Goal: Task Accomplishment & Management: Manage account settings

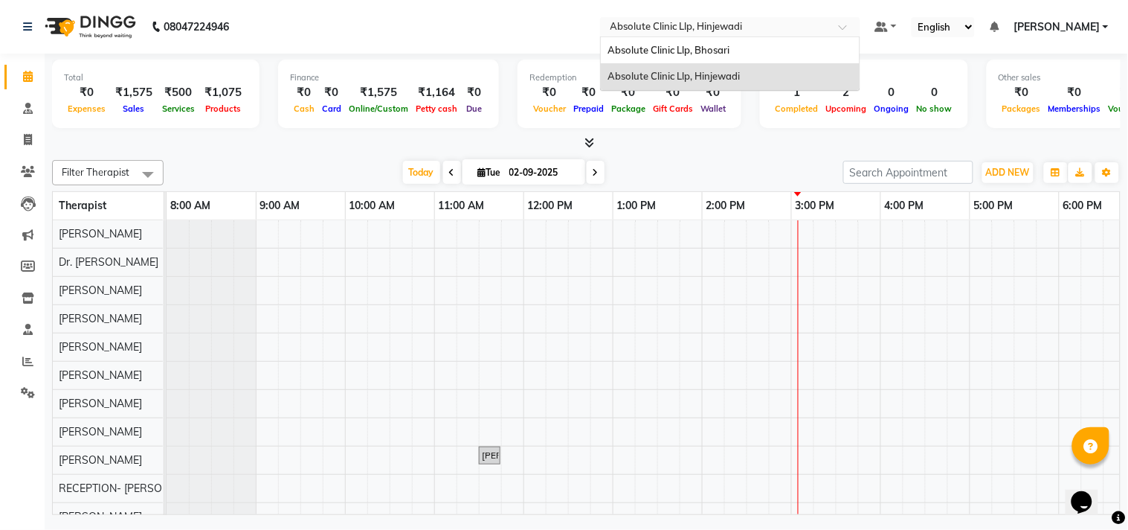
click at [723, 21] on input "text" at bounding box center [716, 28] width 216 height 15
click at [726, 54] on span "Absolute Clinic Llp, Bhosari" at bounding box center [669, 50] width 122 height 12
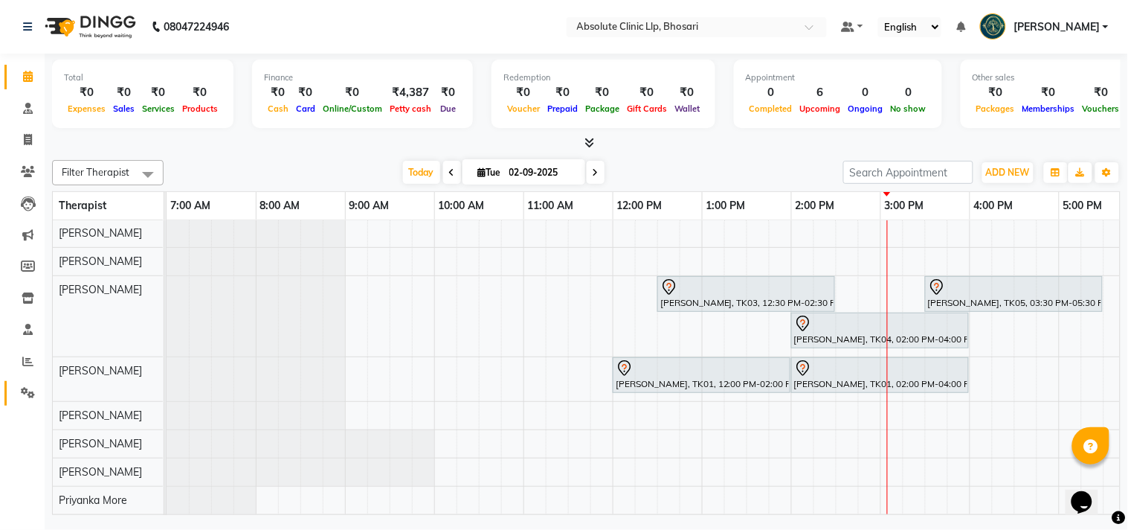
click at [21, 388] on icon at bounding box center [28, 392] width 14 height 11
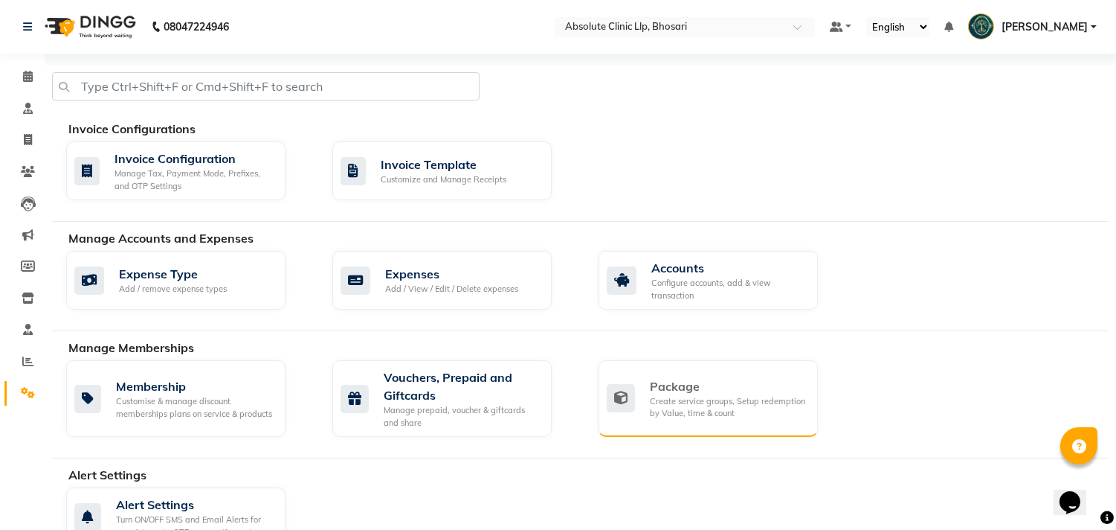
click at [709, 396] on div "Create service groups, Setup redemption by Value, time & count" at bounding box center [728, 407] width 156 height 25
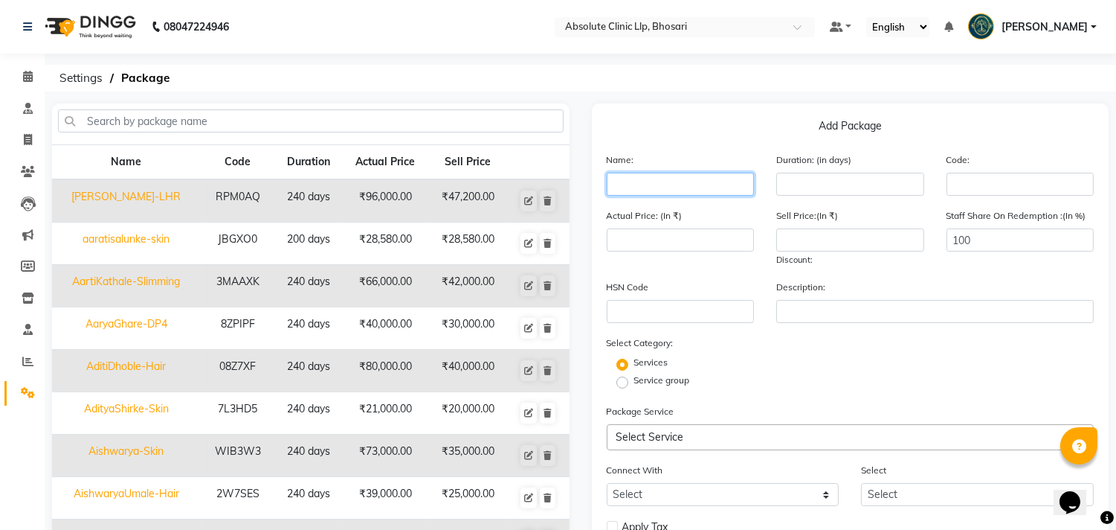
click at [658, 190] on input "text" at bounding box center [681, 184] width 148 height 23
type input "Aliyasyyed-LHR"
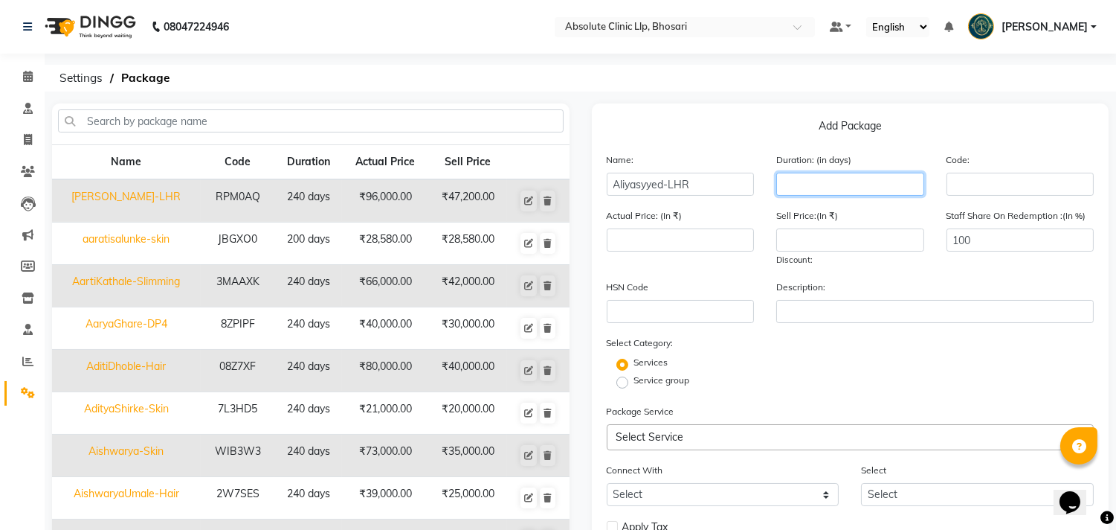
click at [798, 188] on input "number" at bounding box center [851, 184] width 148 height 23
type input "240"
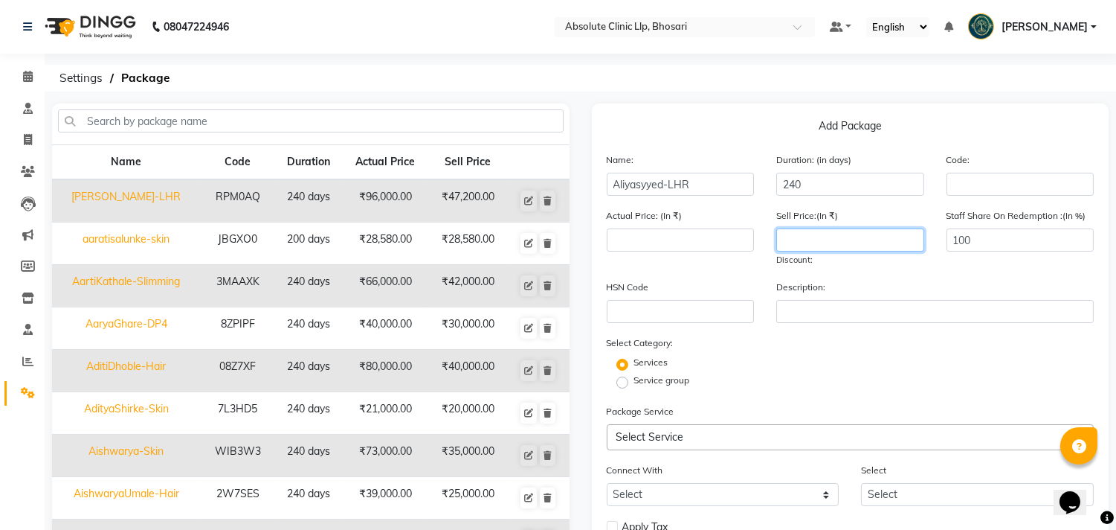
click at [814, 240] on input "number" at bounding box center [851, 239] width 148 height 23
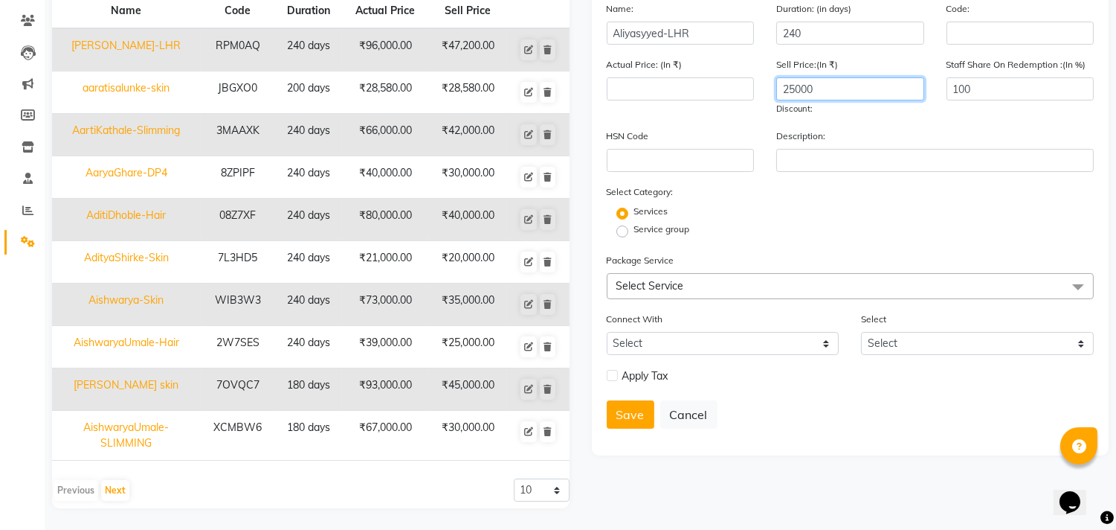
type input "25000"
click at [782, 286] on span "Select Service" at bounding box center [851, 286] width 488 height 26
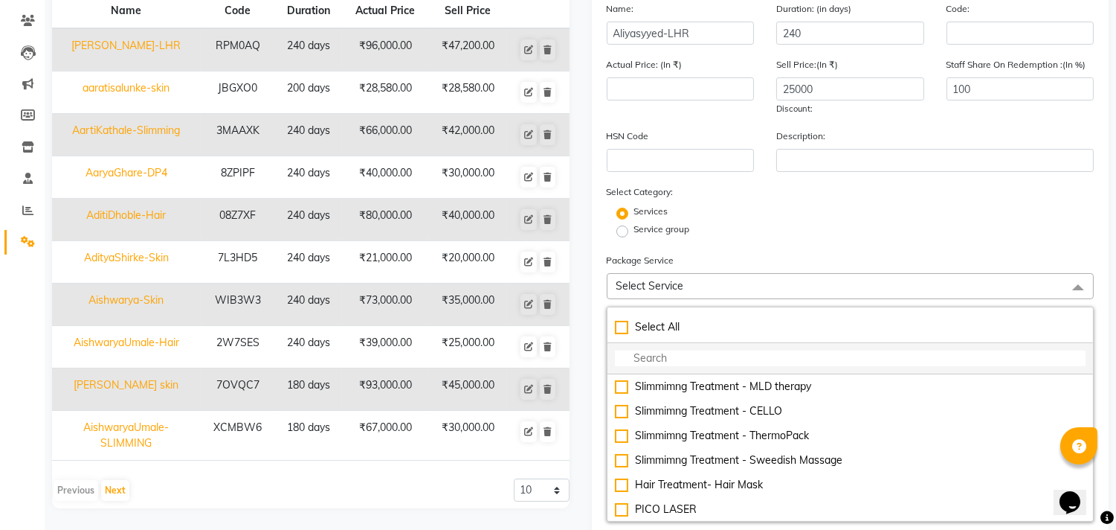
click at [712, 362] on input "multiselect-search" at bounding box center [851, 358] width 472 height 16
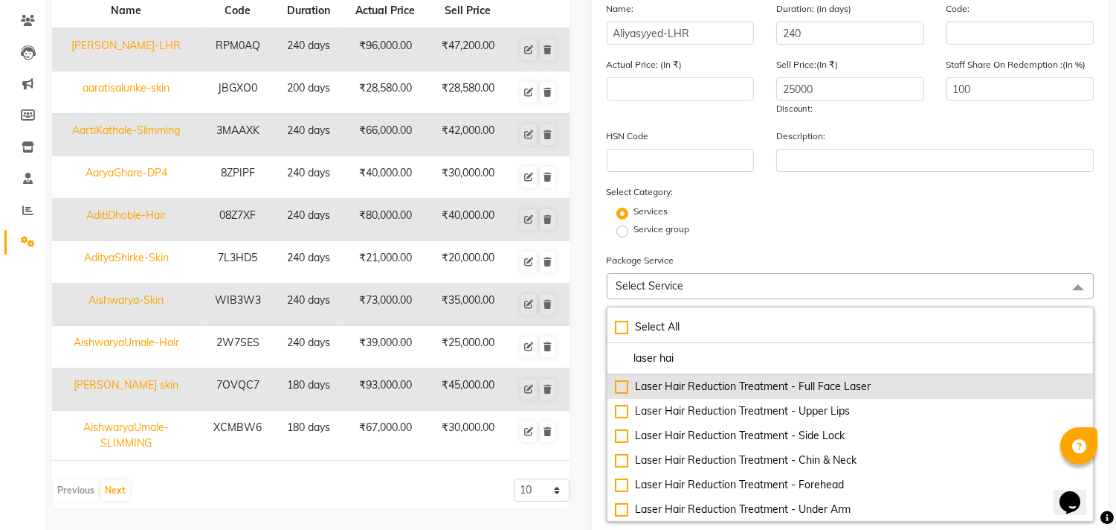
type input "laser hai"
click at [820, 385] on div "Laser Hair Reduction Treatment - Full Face Laser" at bounding box center [851, 387] width 472 height 16
type input "6000"
checkbox input "true"
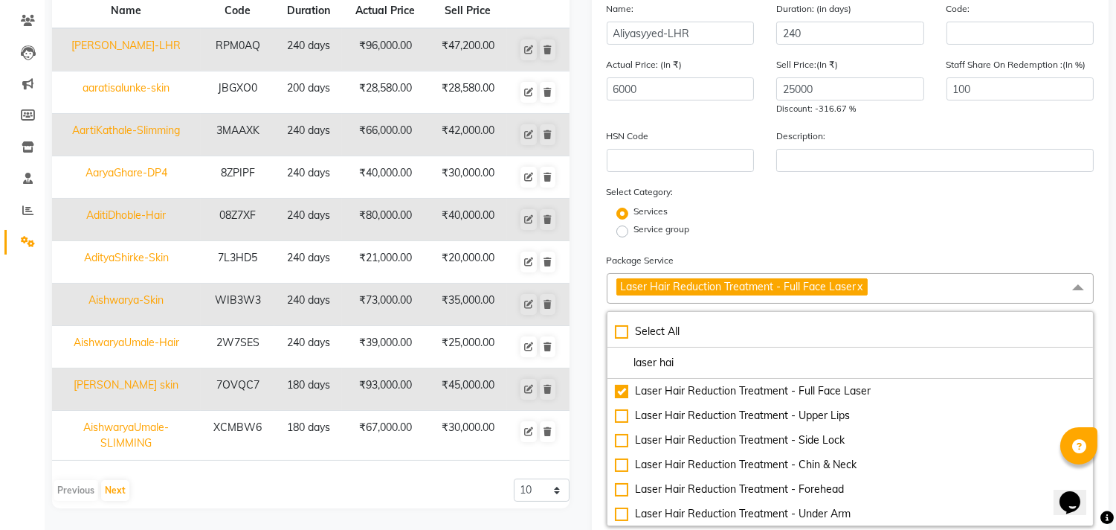
drag, startPoint x: 707, startPoint y: 359, endPoint x: 602, endPoint y: 373, distance: 105.9
click at [602, 373] on div "Add Package Name: Aliyasyyed-LHR Duration: (in days) 240 Code: Actual Price: (I…" at bounding box center [851, 426] width 518 height 949
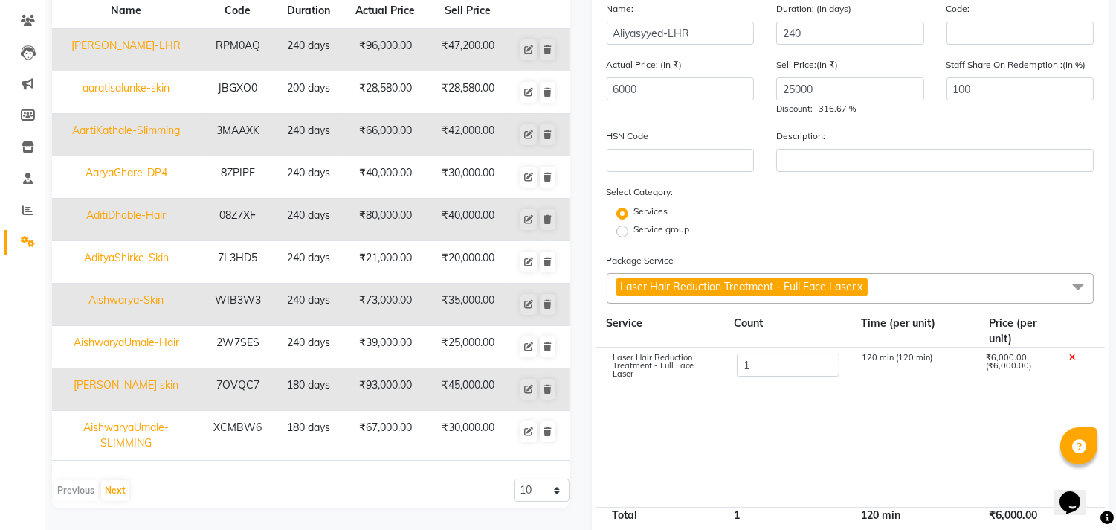
click at [893, 287] on span "Laser Hair Reduction Treatment - Full Face Laser x" at bounding box center [851, 288] width 488 height 30
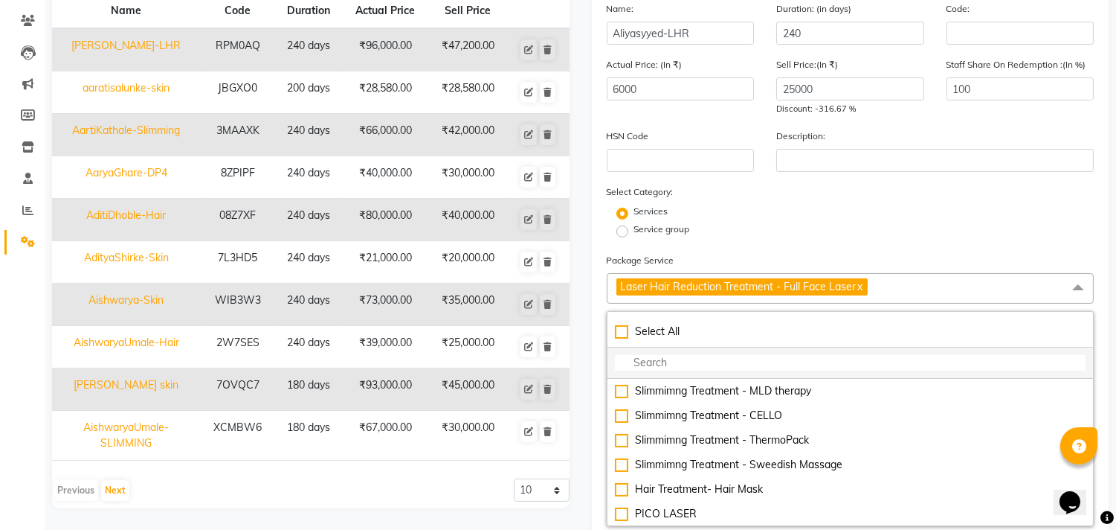
click at [668, 362] on input "multiselect-search" at bounding box center [851, 363] width 472 height 16
type input "hy"
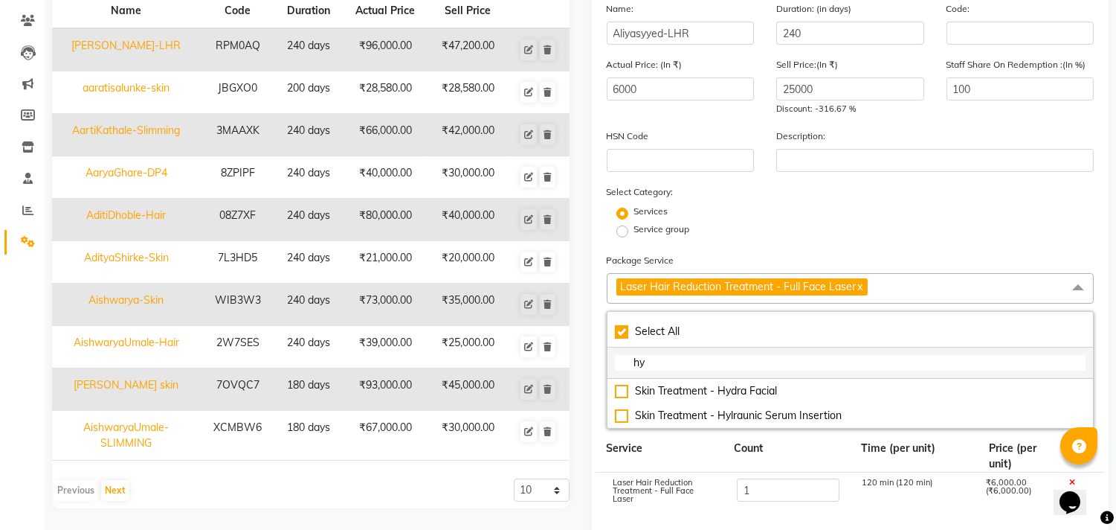
checkbox input "true"
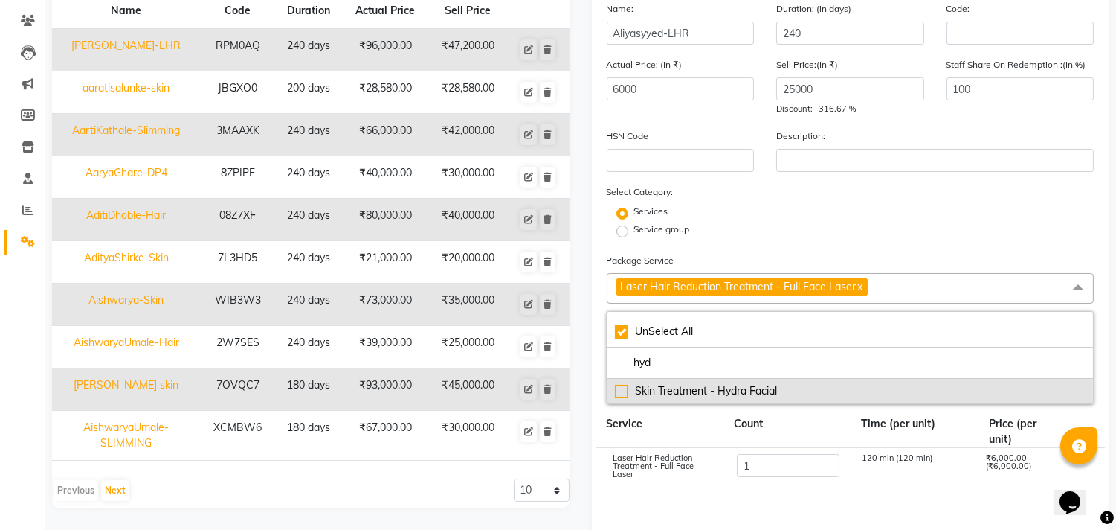
type input "hyd"
click at [745, 395] on div "Skin Treatment - Hydra Facial" at bounding box center [851, 391] width 472 height 16
type input "12000"
checkbox input "false"
checkbox input "true"
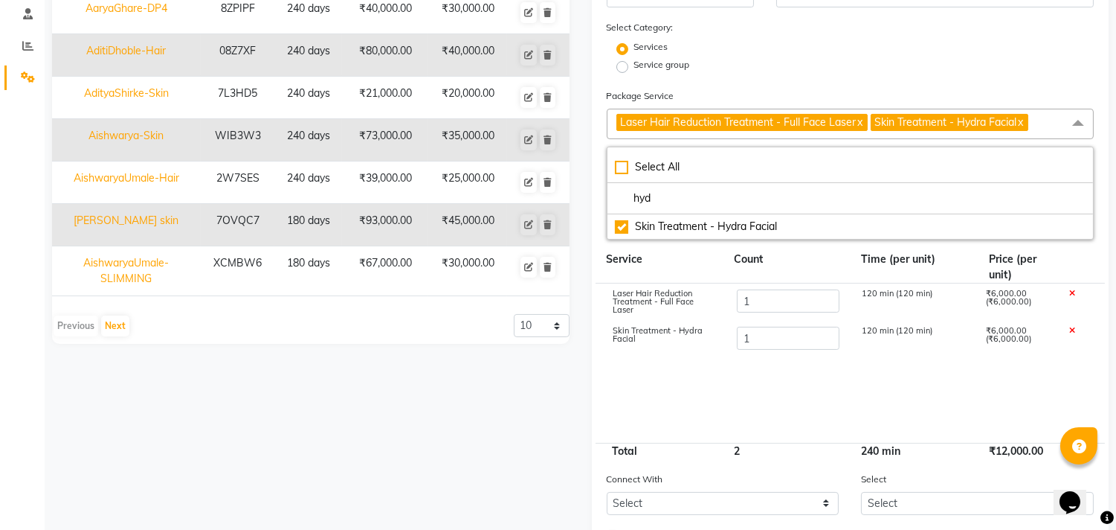
scroll to position [316, 0]
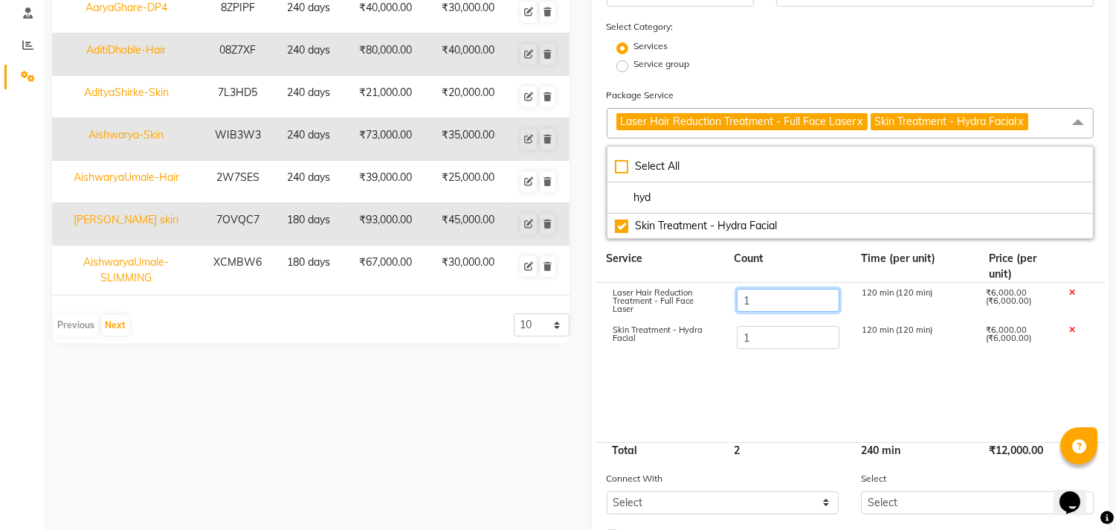
drag, startPoint x: 762, startPoint y: 302, endPoint x: 714, endPoint y: 307, distance: 47.9
click at [714, 307] on div "Laser Hair Reduction Treatment - Full Face Laser 1 120 min (120 min) ₹6,000.00 …" at bounding box center [851, 301] width 510 height 37
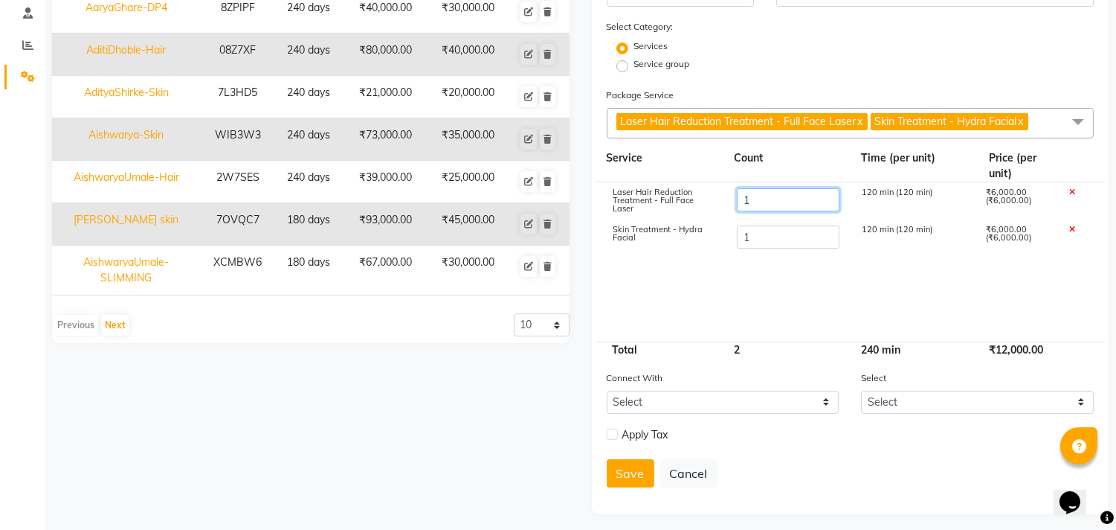
type input "6"
type input "42000"
click at [804, 258] on cdk-virtual-scroll-viewport "Laser Hair Reduction Treatment - Full Face Laser 6 120 min (120 min) ₹6,000.00 …" at bounding box center [851, 261] width 488 height 159
click at [612, 437] on label at bounding box center [612, 433] width 11 height 11
click at [612, 437] on input "checkbox" at bounding box center [612, 435] width 10 height 10
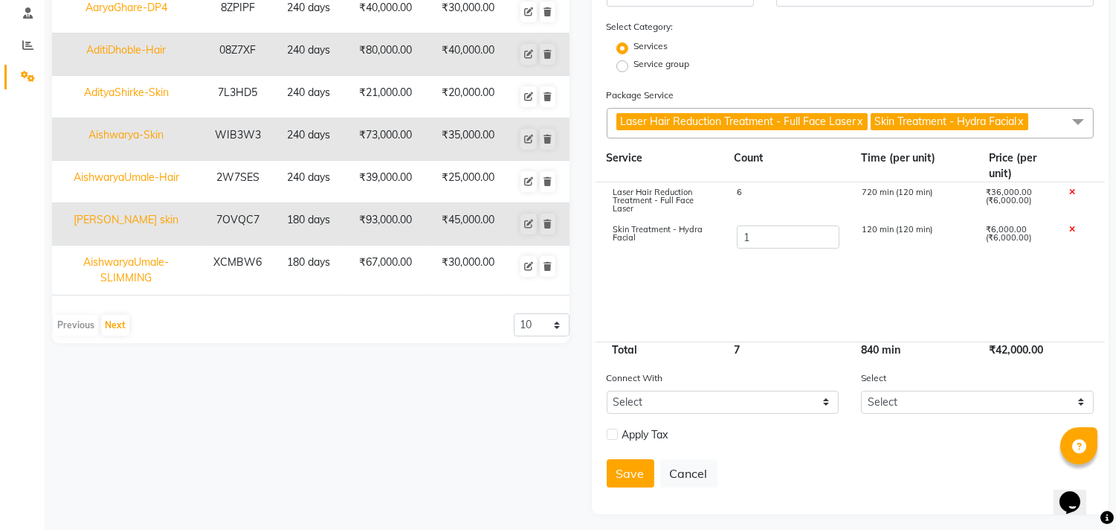
checkbox input "true"
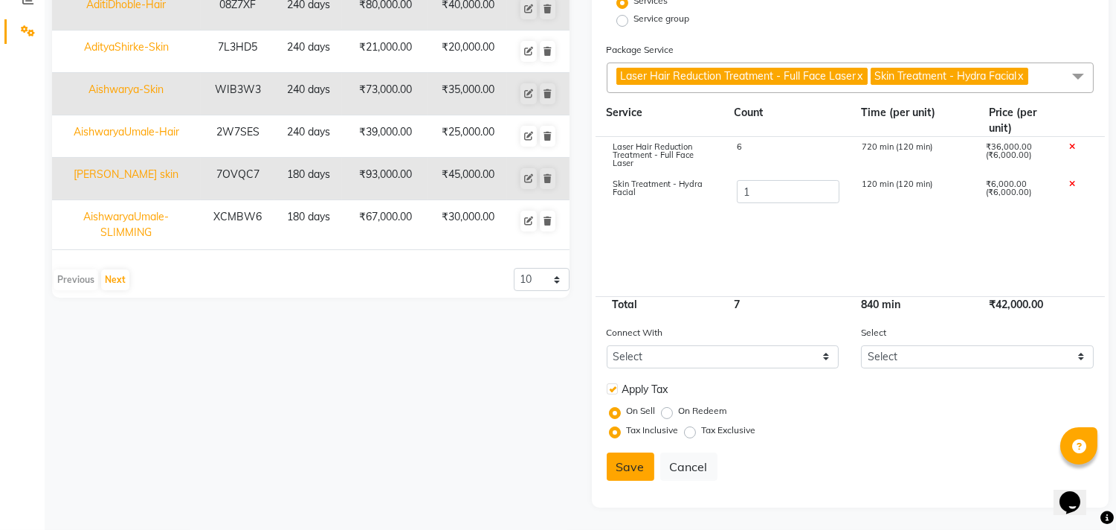
click at [628, 470] on button "Save" at bounding box center [631, 466] width 48 height 28
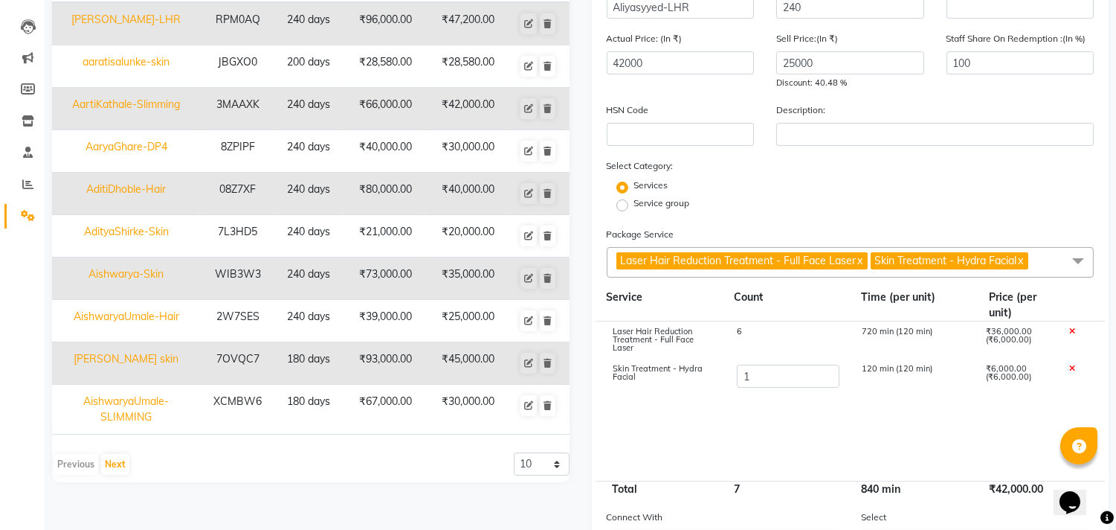
select select
checkbox input "false"
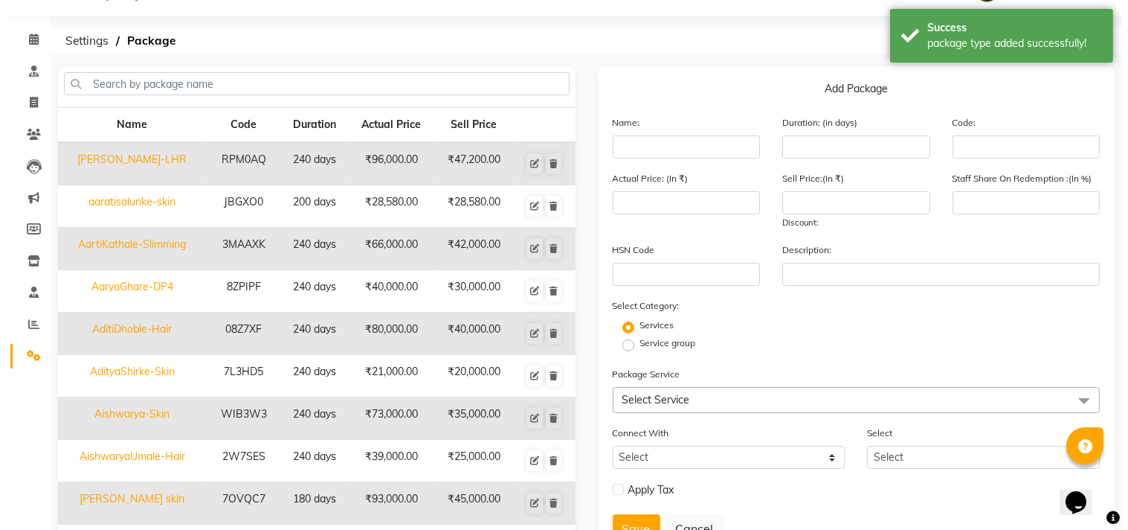
scroll to position [0, 0]
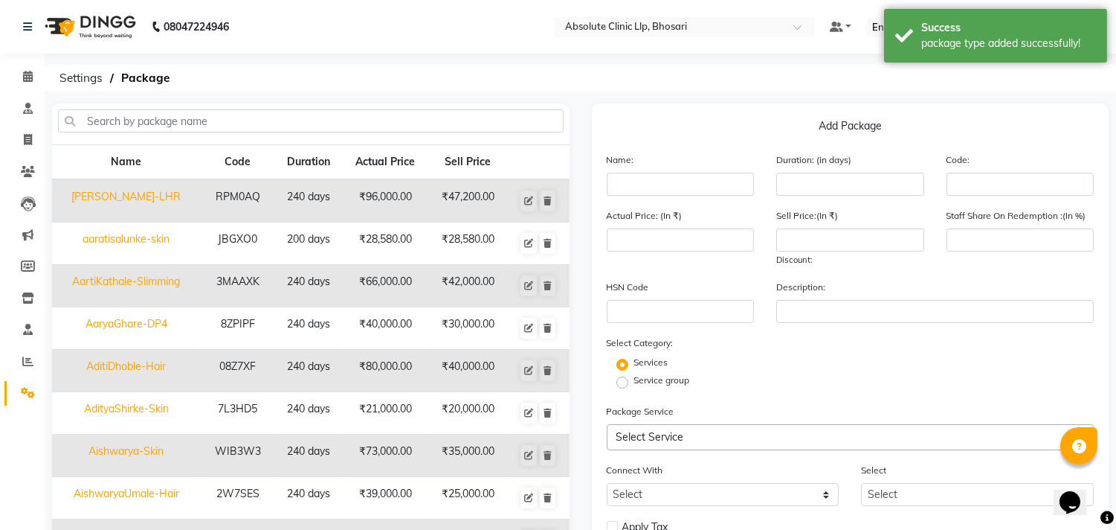
click at [98, 30] on img at bounding box center [89, 27] width 102 height 42
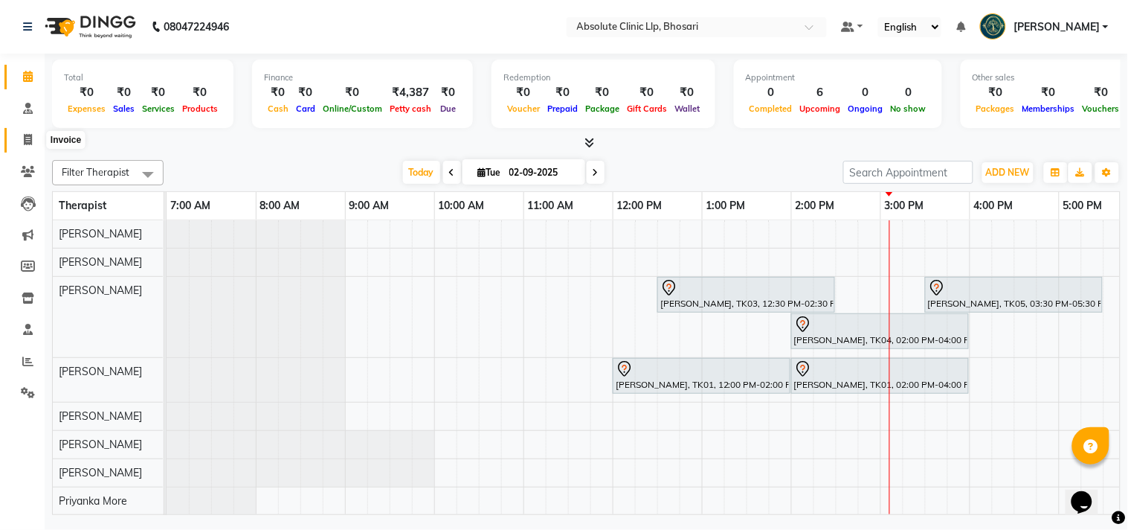
click at [28, 139] on icon at bounding box center [28, 139] width 8 height 11
select select "4706"
select select "service"
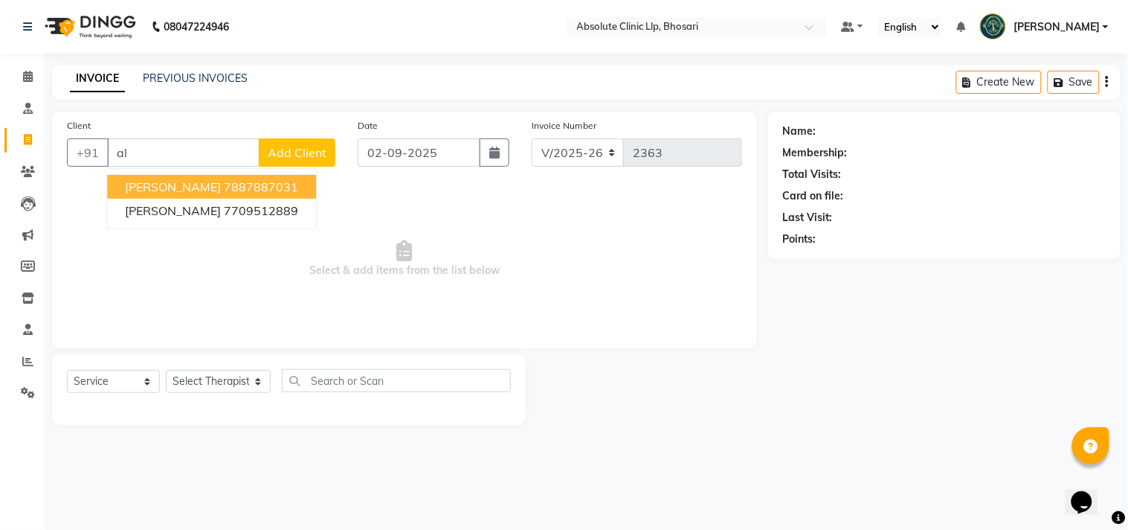
type input "a"
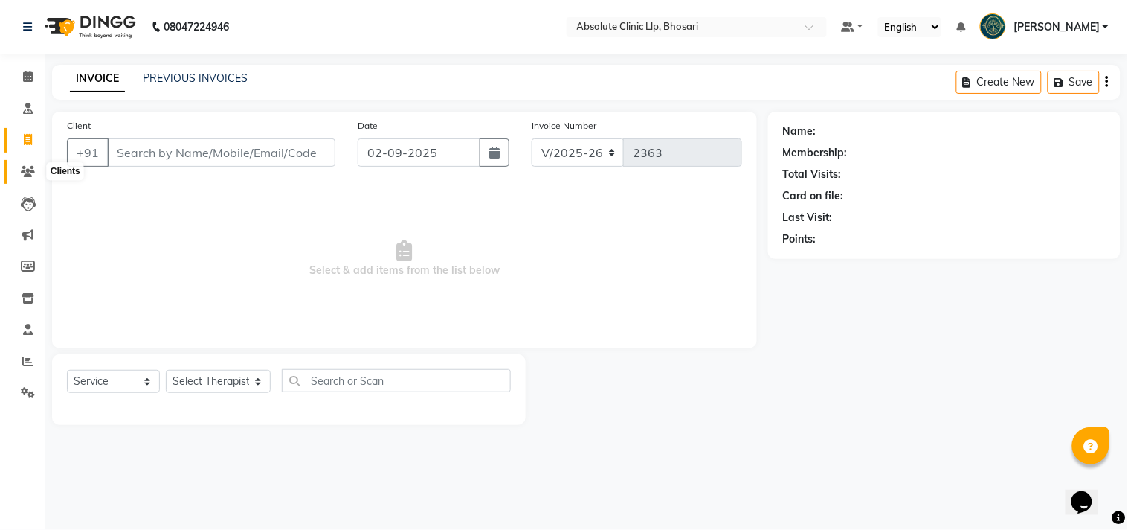
click at [23, 175] on icon at bounding box center [28, 171] width 14 height 11
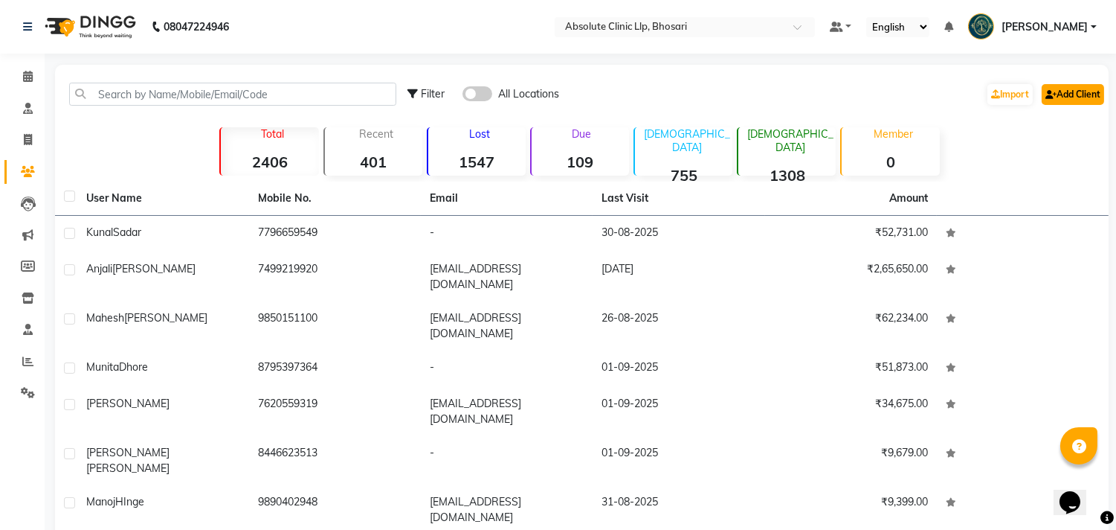
click at [1072, 90] on link "Add Client" at bounding box center [1073, 94] width 62 height 21
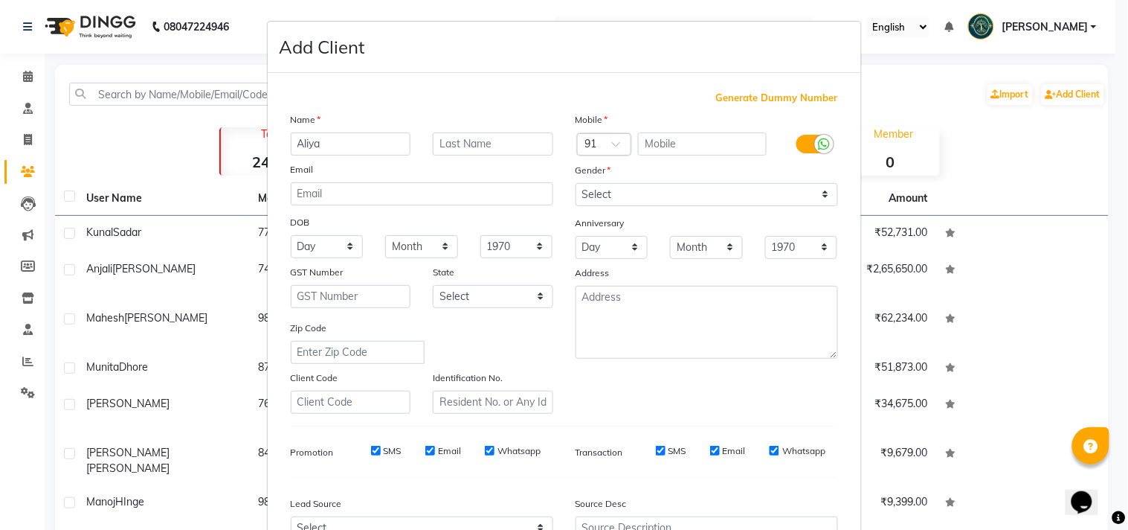
type input "Aliya"
type input "Sayyed"
click at [681, 149] on input "text" at bounding box center [702, 143] width 129 height 23
type input "7498281377"
click at [619, 196] on select "Select Male Female Other Prefer Not To Say" at bounding box center [707, 194] width 263 height 23
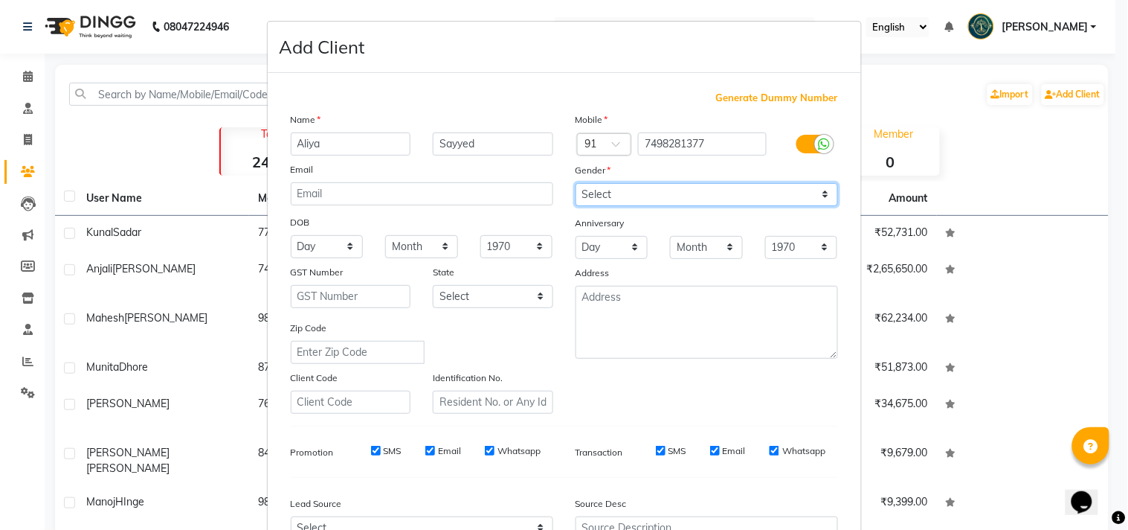
select select "female"
click at [576, 183] on select "Select Male Female Other Prefer Not To Say" at bounding box center [707, 194] width 263 height 23
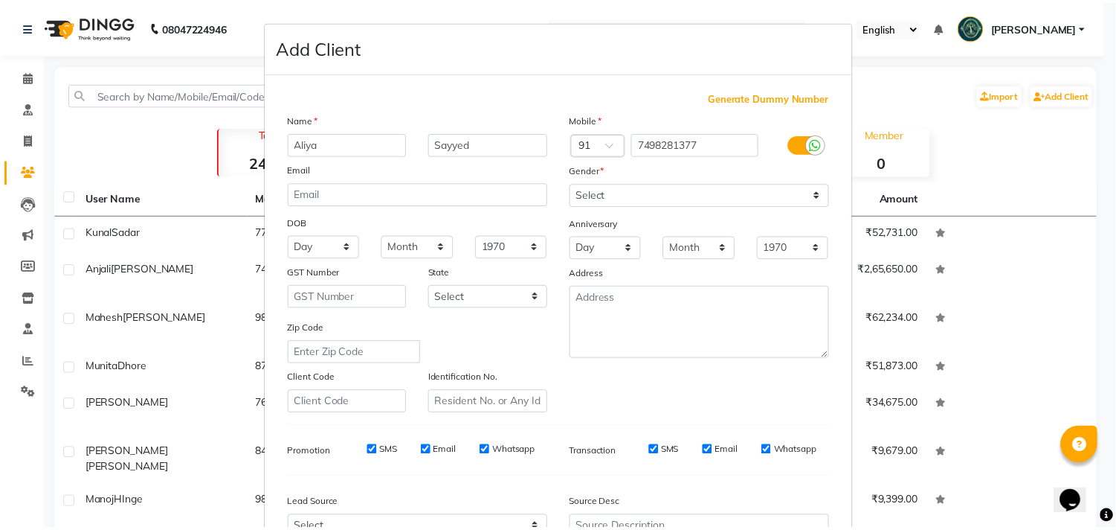
scroll to position [158, 0]
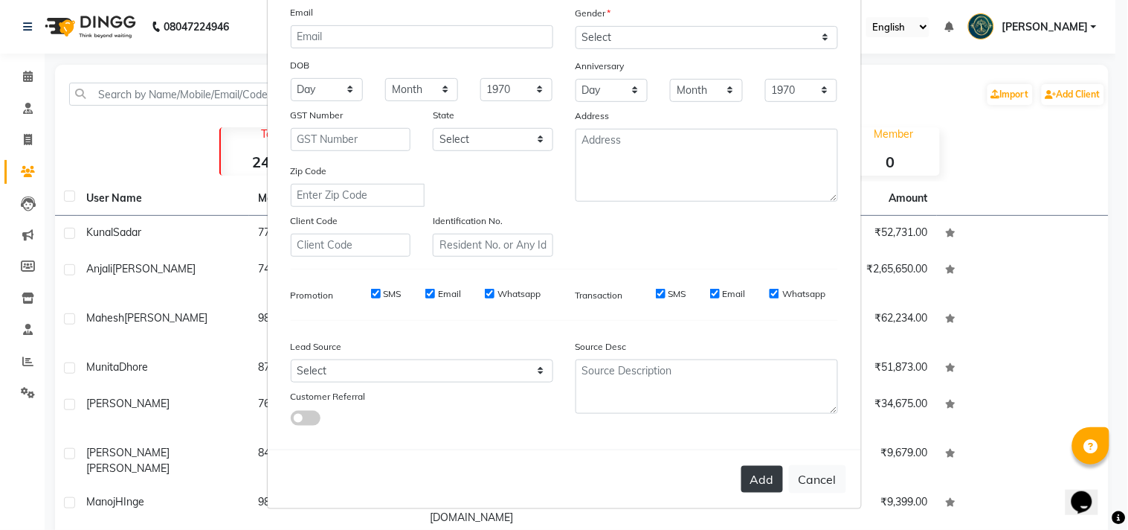
click at [759, 471] on button "Add" at bounding box center [763, 479] width 42 height 27
select select
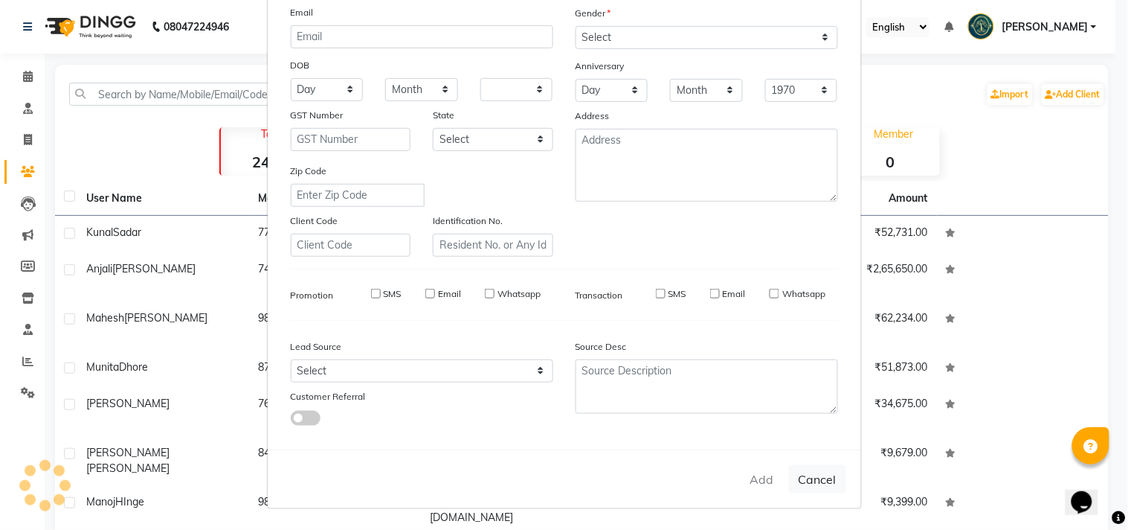
select select
checkbox input "false"
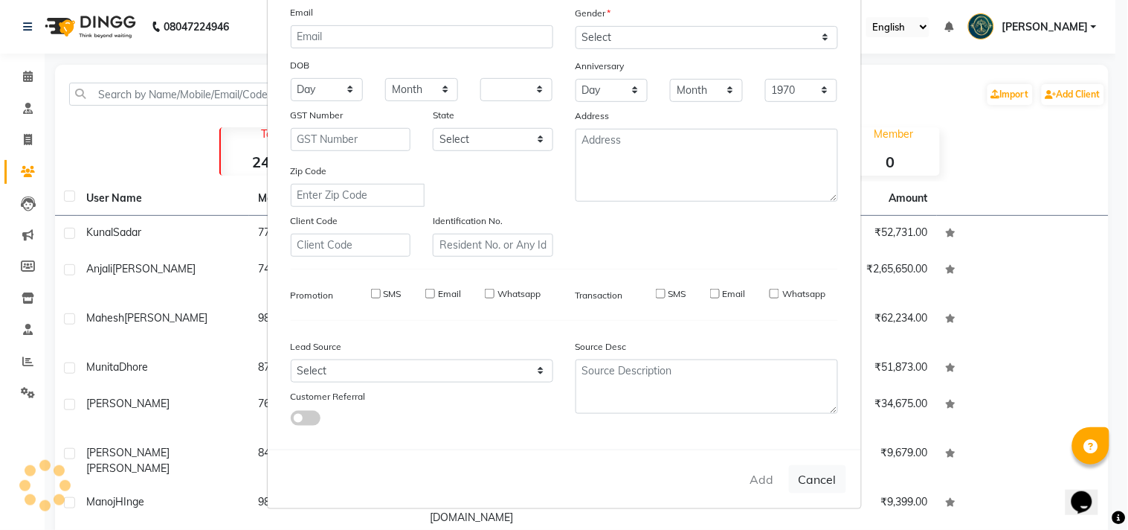
checkbox input "false"
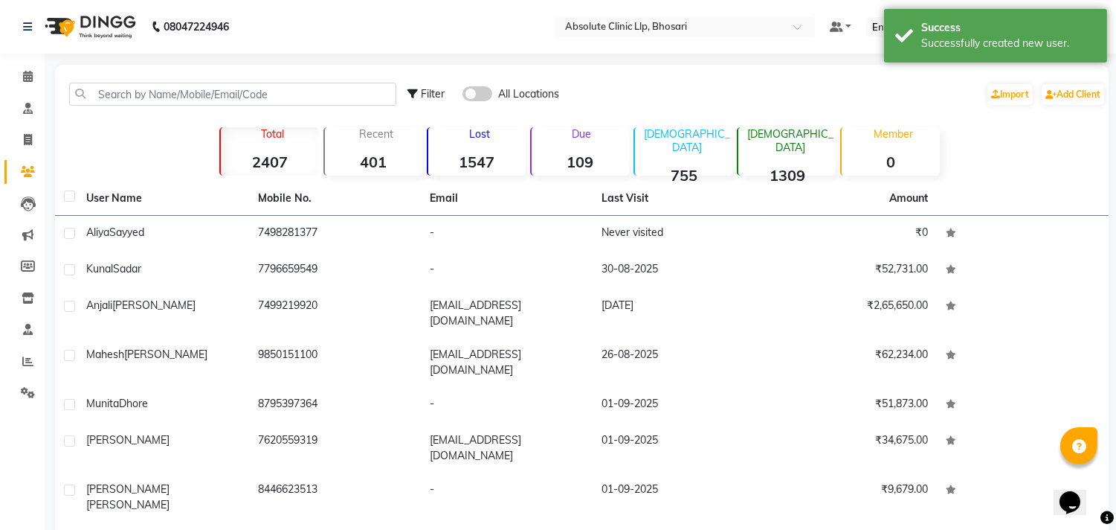
click at [121, 31] on img at bounding box center [89, 27] width 102 height 42
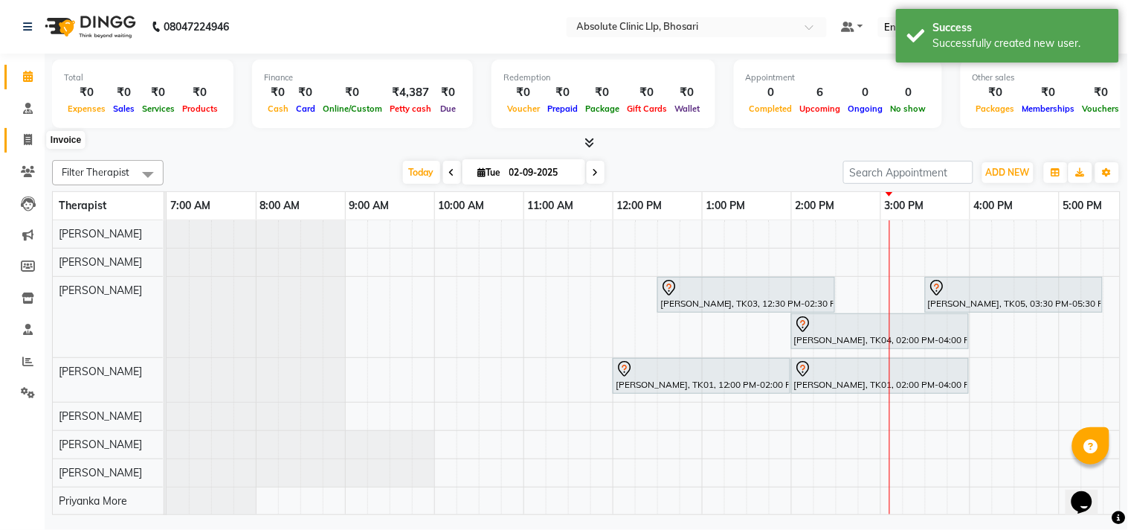
click at [28, 138] on icon at bounding box center [28, 139] width 8 height 11
select select "4706"
select select "service"
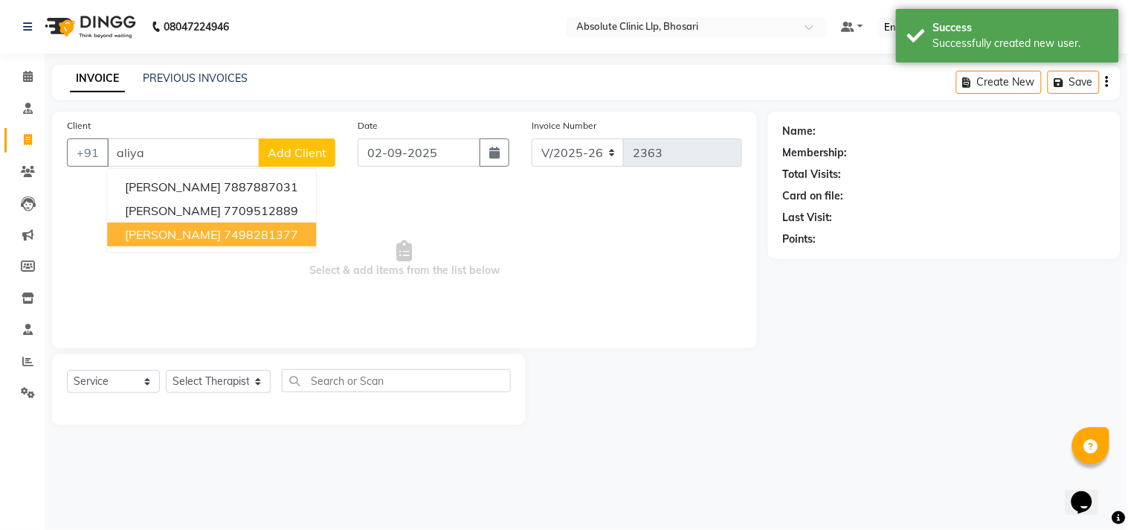
click at [224, 234] on ngb-highlight "7498281377" at bounding box center [261, 234] width 74 height 15
type input "7498281377"
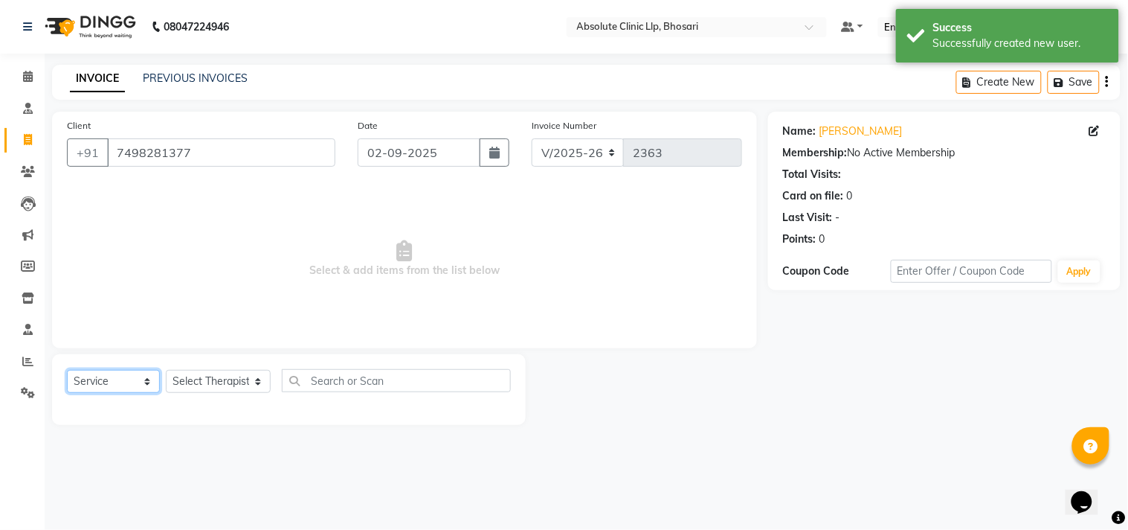
click at [142, 381] on select "Select Service Product Membership Package Voucher Prepaid Gift Card" at bounding box center [113, 381] width 93 height 23
select select "package"
click at [67, 370] on select "Select Service Product Membership Package Voucher Prepaid Gift Card" at bounding box center [113, 381] width 93 height 23
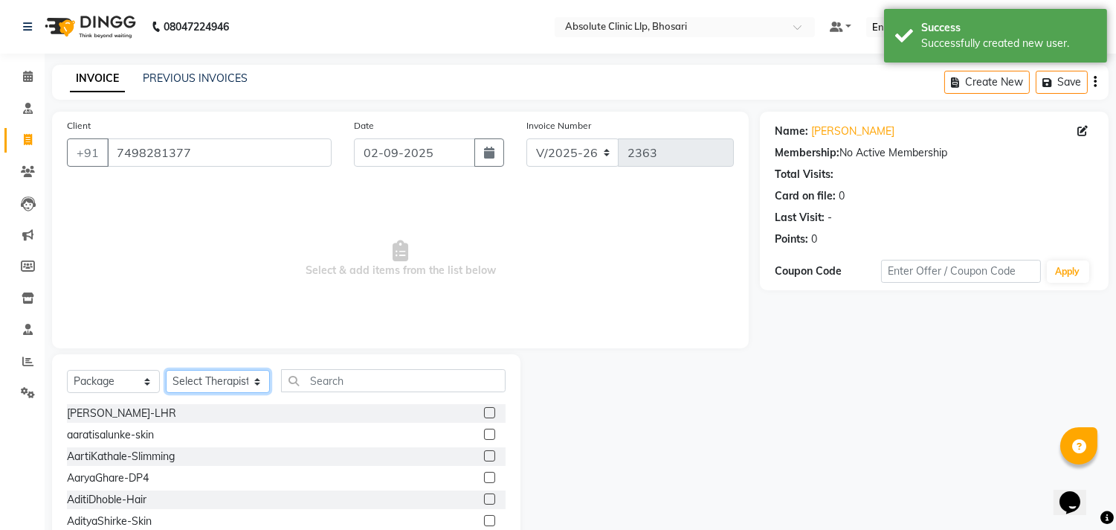
click at [209, 376] on select "Select Therapist Anita Gawli Dr.Bharati Patil Dr.Dhananjay Patil Dr.Rachana Hiv…" at bounding box center [218, 381] width 104 height 23
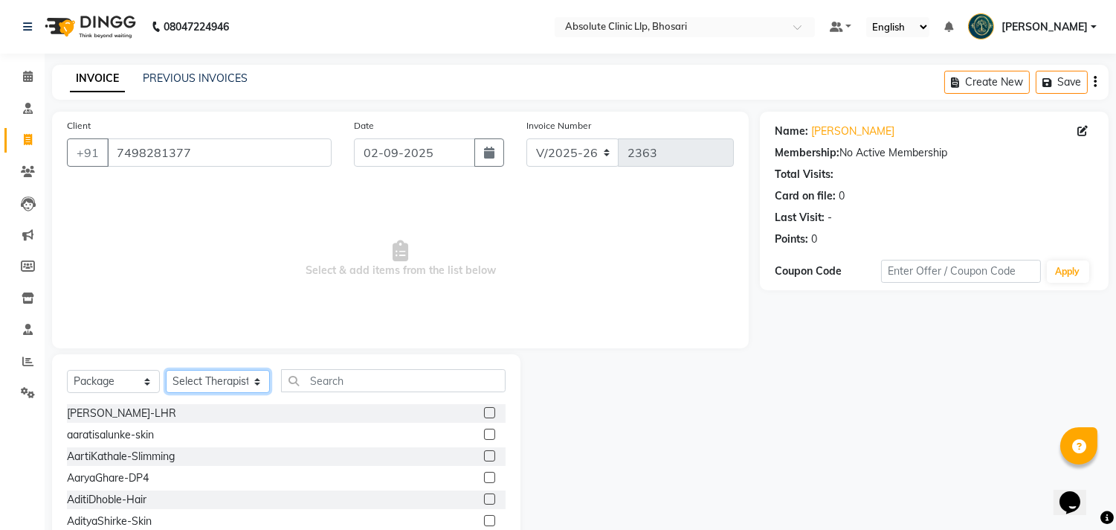
select select "28128"
click at [166, 370] on select "Select Therapist Anita Gawli Dr.Bharati Patil Dr.Dhananjay Patil Dr.Rachana Hiv…" at bounding box center [218, 381] width 104 height 23
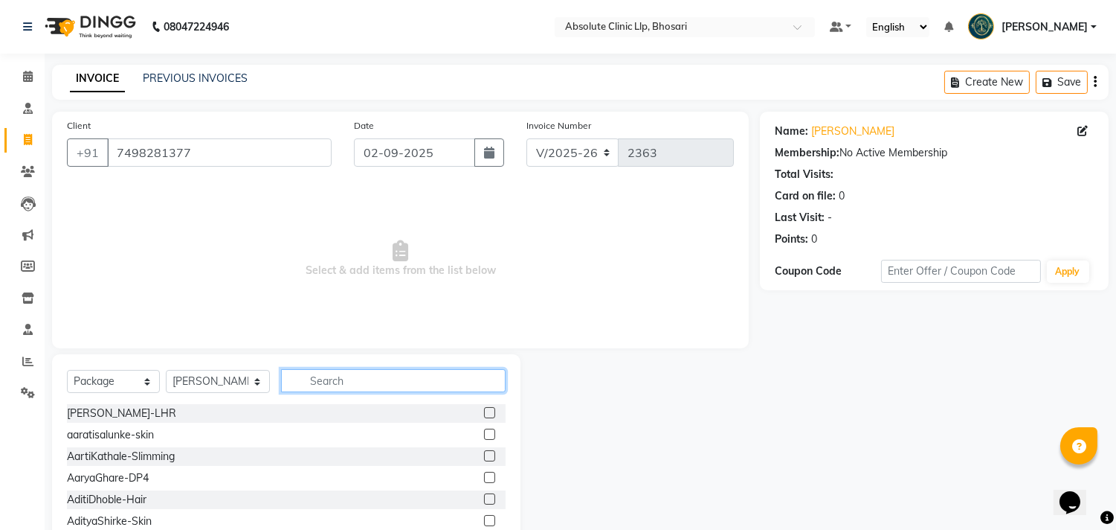
click at [341, 374] on input "text" at bounding box center [393, 380] width 225 height 23
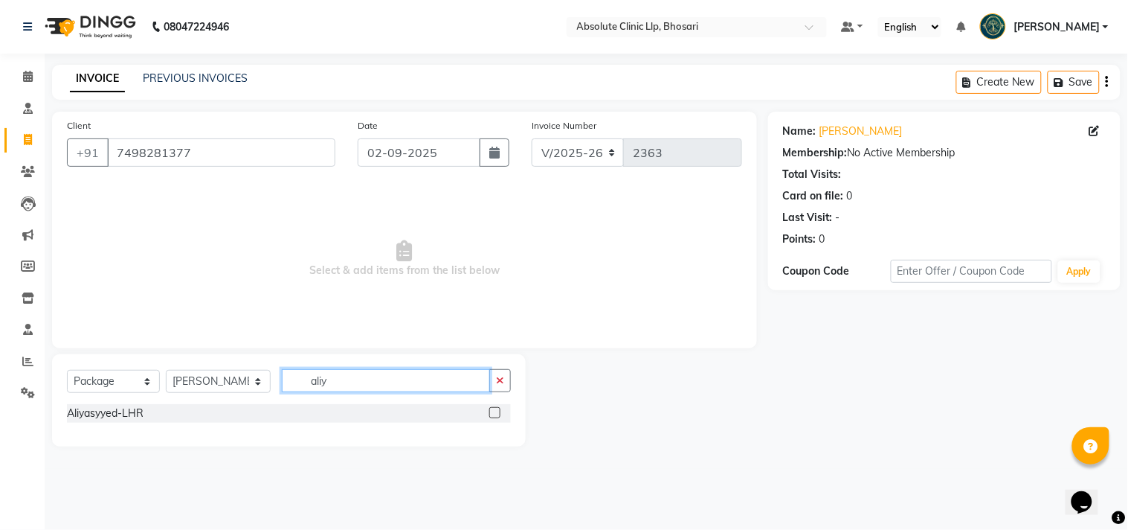
type input "aliy"
click at [499, 411] on label at bounding box center [494, 412] width 11 height 11
click at [499, 411] on input "checkbox" at bounding box center [494, 413] width 10 height 10
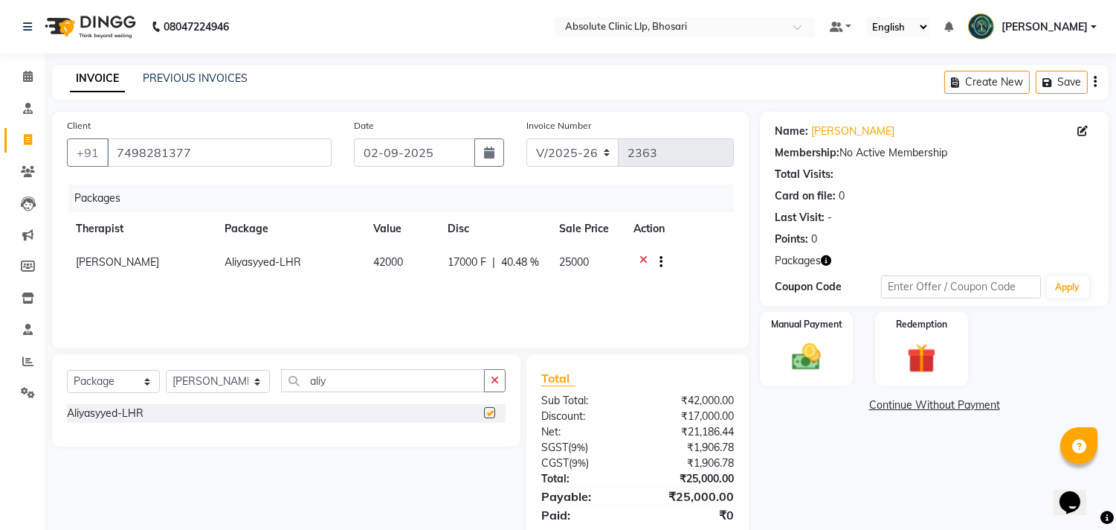
checkbox input "false"
click at [820, 342] on img at bounding box center [806, 357] width 49 height 35
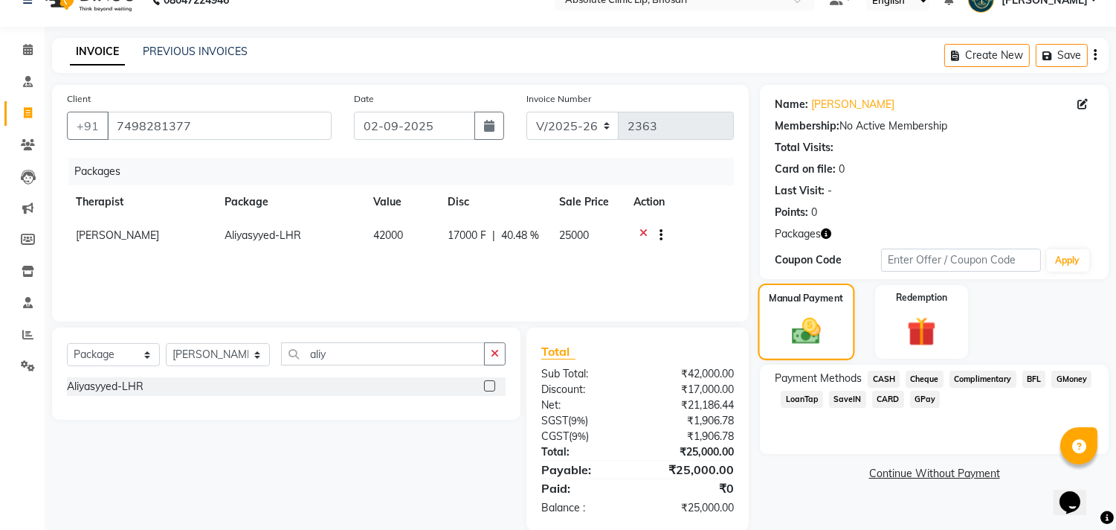
scroll to position [49, 0]
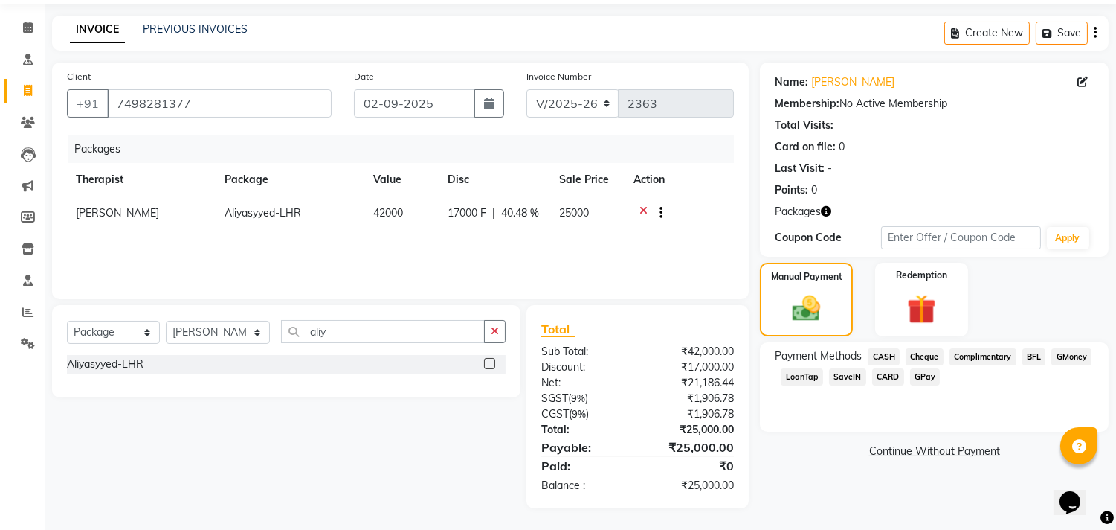
click at [927, 377] on span "GPay" at bounding box center [925, 376] width 30 height 17
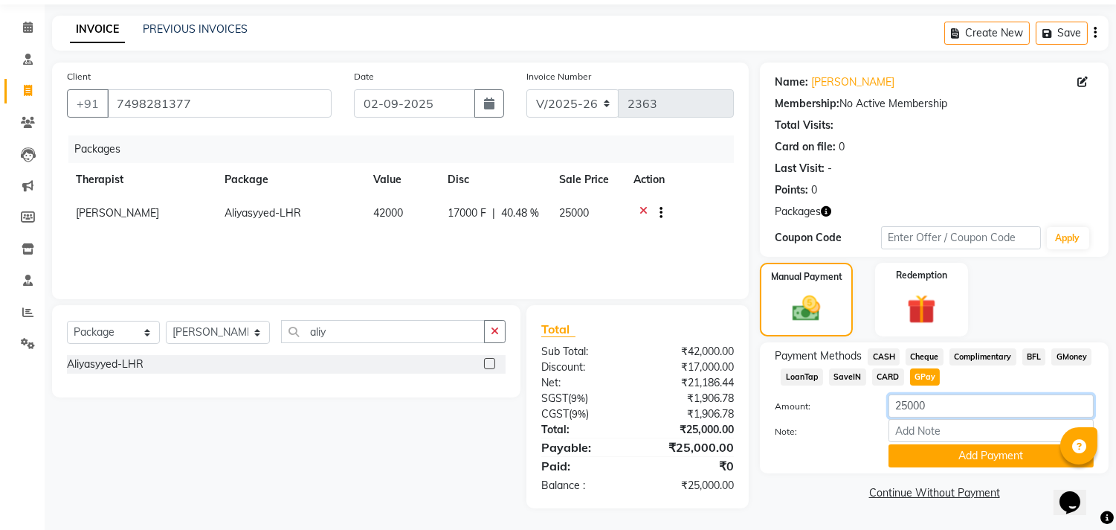
drag, startPoint x: 903, startPoint y: 413, endPoint x: 826, endPoint y: 419, distance: 77.6
click at [826, 419] on div "Amount: 25000 Note: Add Payment" at bounding box center [934, 430] width 319 height 73
type input "10000"
click at [964, 454] on button "Add Payment" at bounding box center [991, 455] width 205 height 23
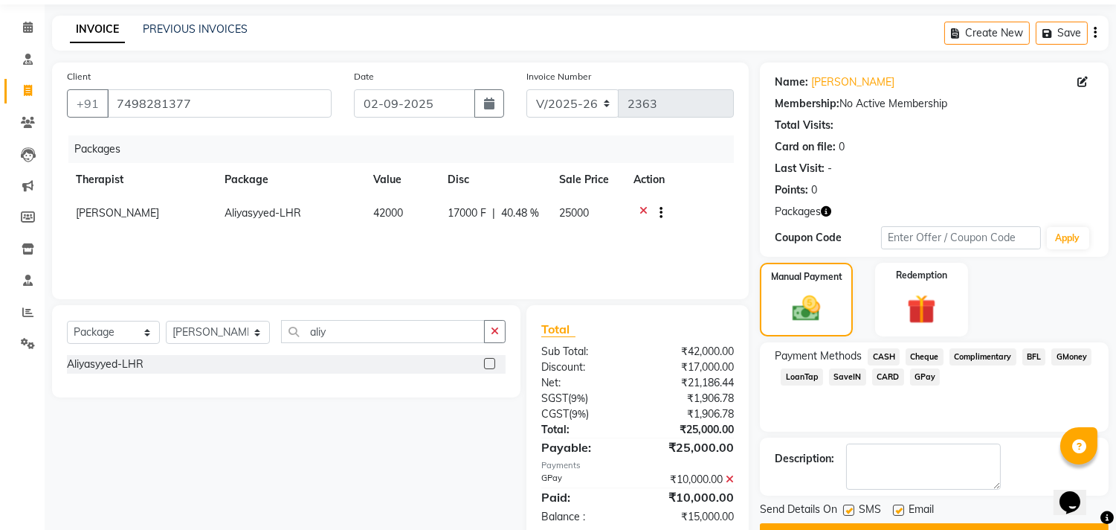
scroll to position [87, 0]
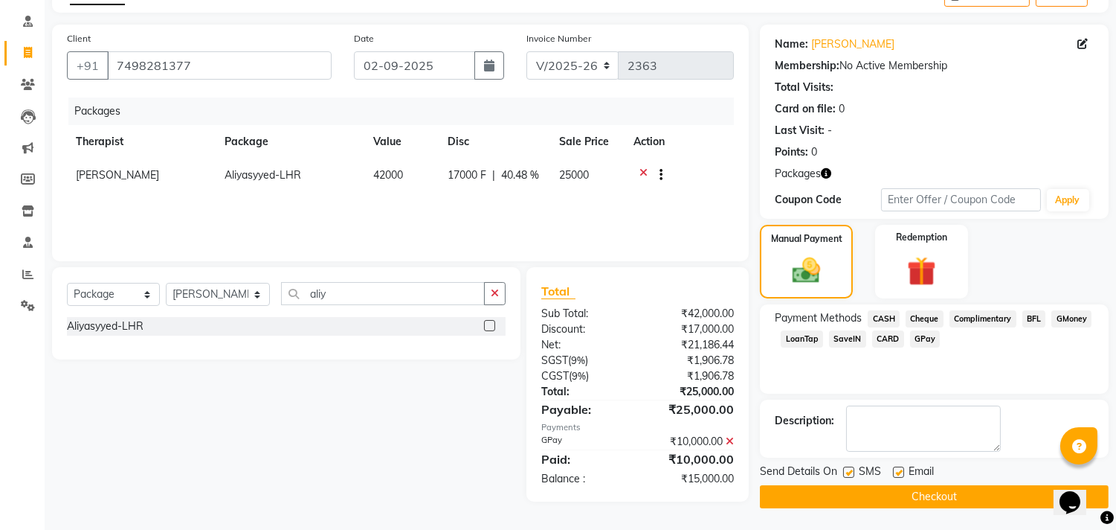
click at [849, 471] on label at bounding box center [848, 471] width 11 height 11
click at [849, 471] on input "checkbox" at bounding box center [848, 473] width 10 height 10
checkbox input "false"
drag, startPoint x: 901, startPoint y: 467, endPoint x: 915, endPoint y: 501, distance: 36.3
click at [901, 469] on label at bounding box center [898, 471] width 11 height 11
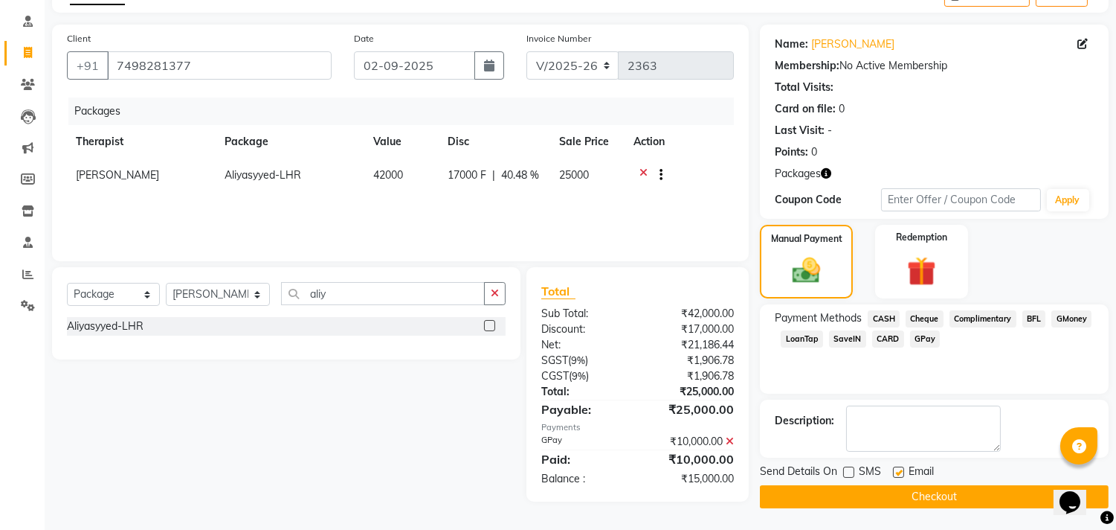
click at [901, 469] on input "checkbox" at bounding box center [898, 473] width 10 height 10
checkbox input "false"
click at [919, 506] on button "Checkout" at bounding box center [934, 496] width 349 height 23
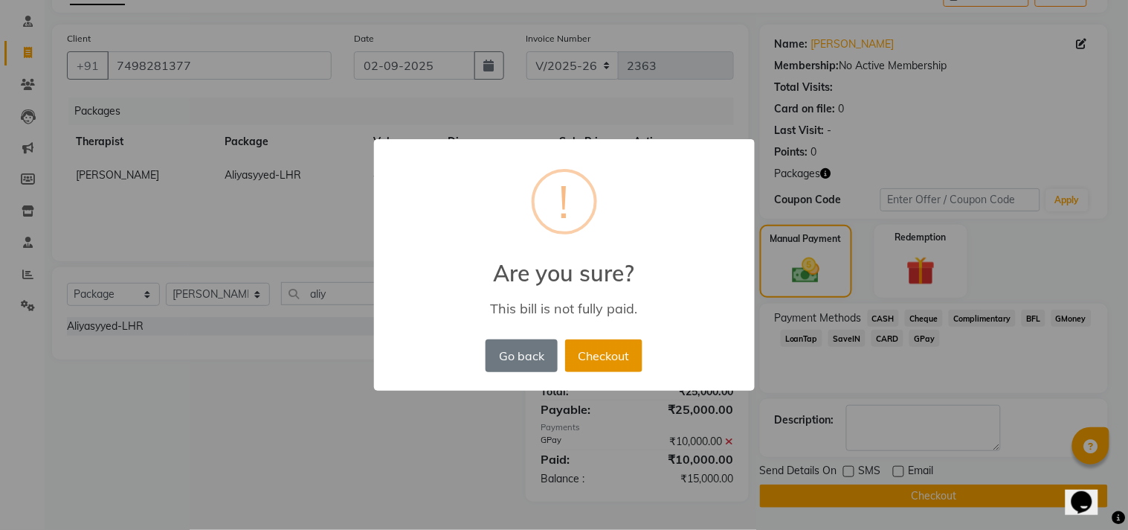
click at [600, 361] on button "Checkout" at bounding box center [603, 355] width 77 height 33
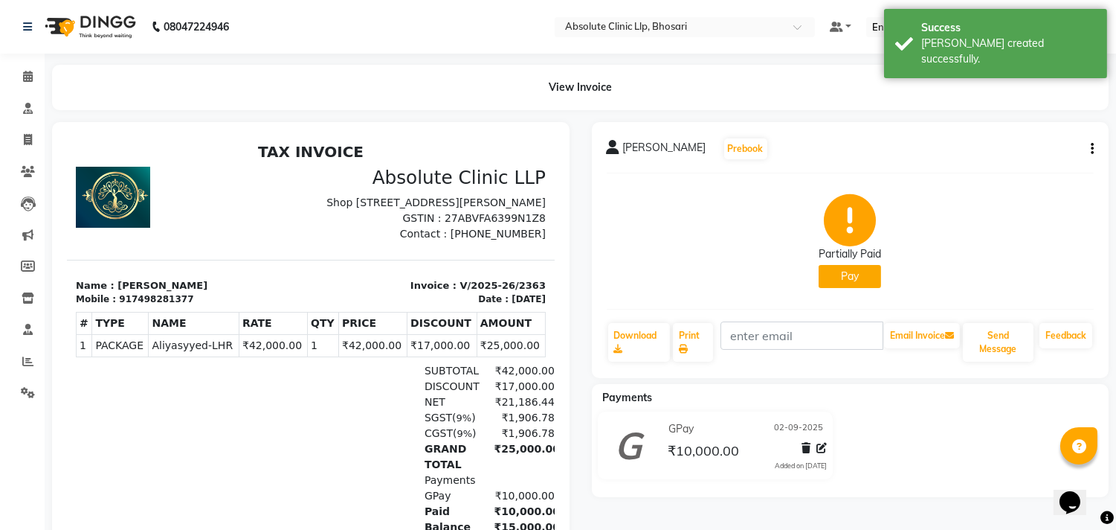
click at [109, 25] on img at bounding box center [89, 27] width 102 height 42
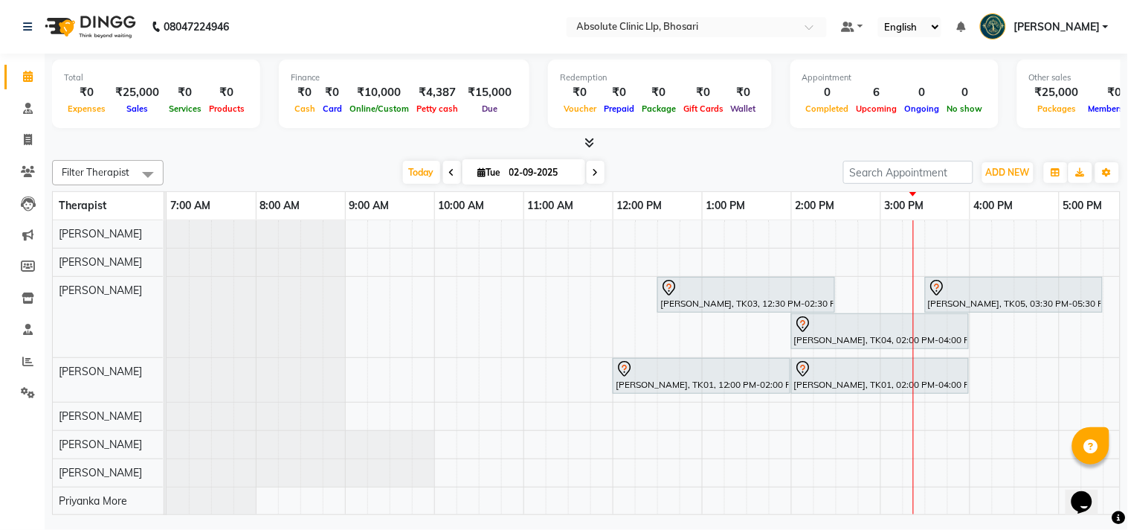
click at [101, 19] on img at bounding box center [89, 27] width 102 height 42
